Goal: Task Accomplishment & Management: Manage account settings

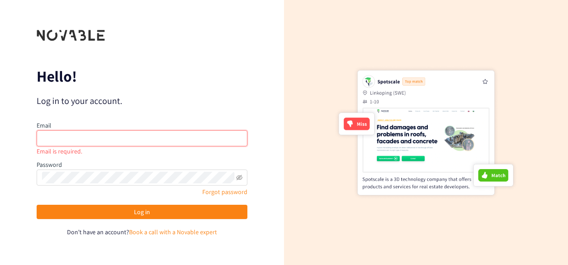
click at [58, 136] on input "email" at bounding box center [142, 138] width 211 height 16
paste input "[EMAIL_ADDRESS][DOMAIN_NAME]"
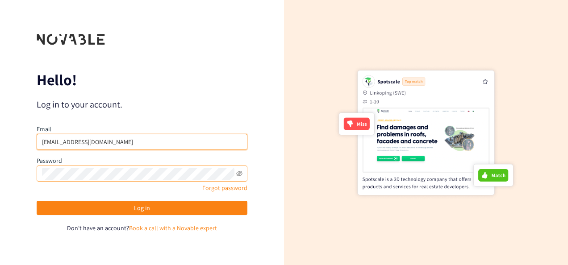
type input "[EMAIL_ADDRESS][DOMAIN_NAME]"
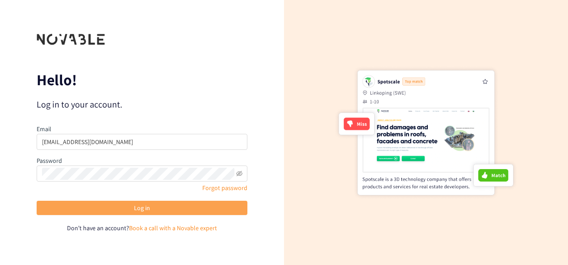
click at [103, 208] on button "Log in" at bounding box center [142, 208] width 211 height 14
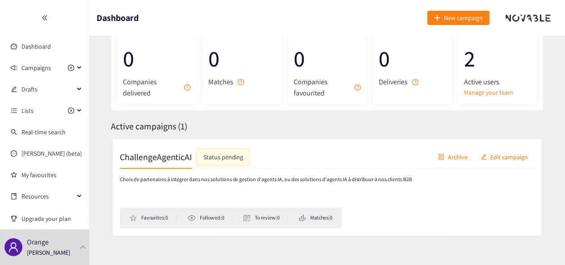
scroll to position [66, 0]
